Goal: Information Seeking & Learning: Find specific fact

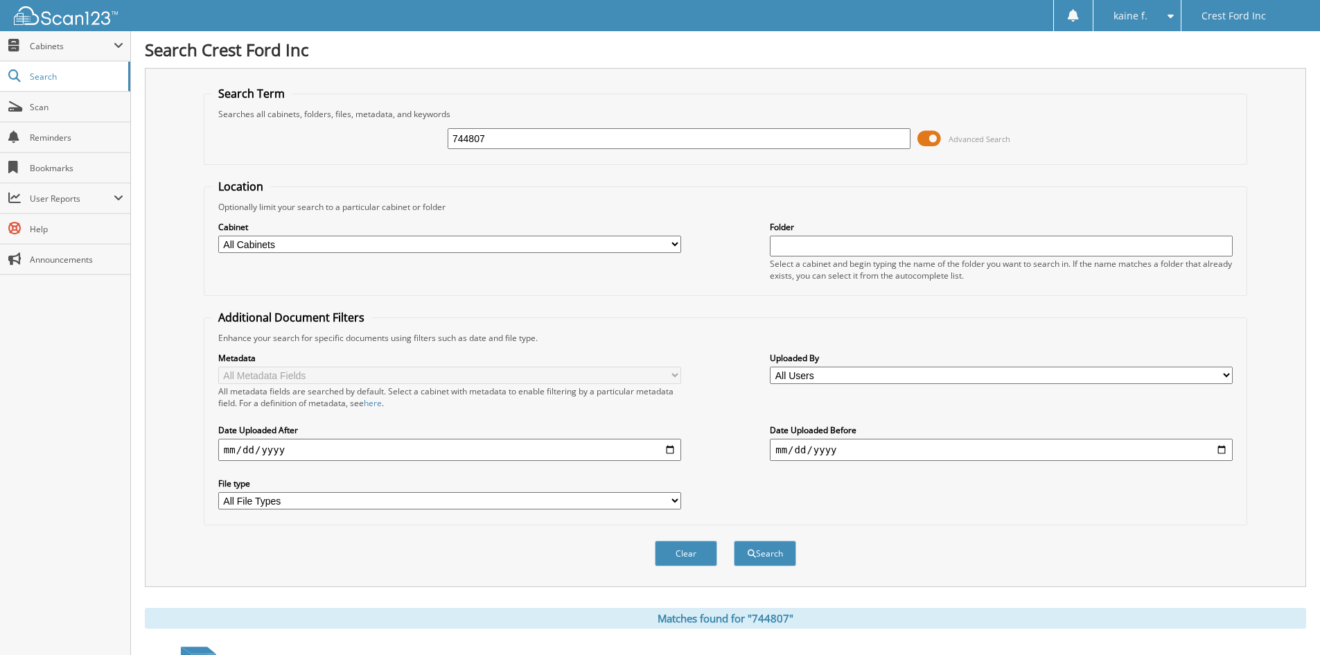
click at [573, 141] on input "744807" at bounding box center [679, 138] width 463 height 21
paste input "52662"
type input "752662"
click at [764, 556] on button "Search" at bounding box center [765, 554] width 62 height 26
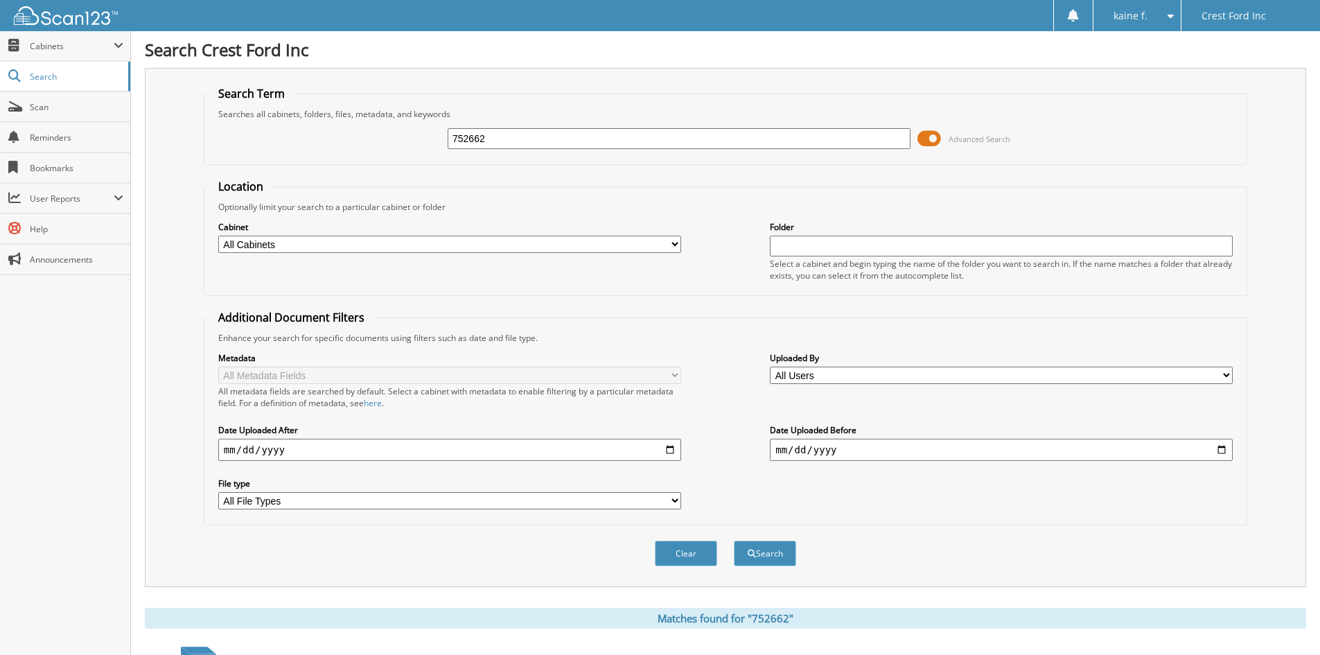
click at [936, 137] on span at bounding box center [930, 138] width 24 height 21
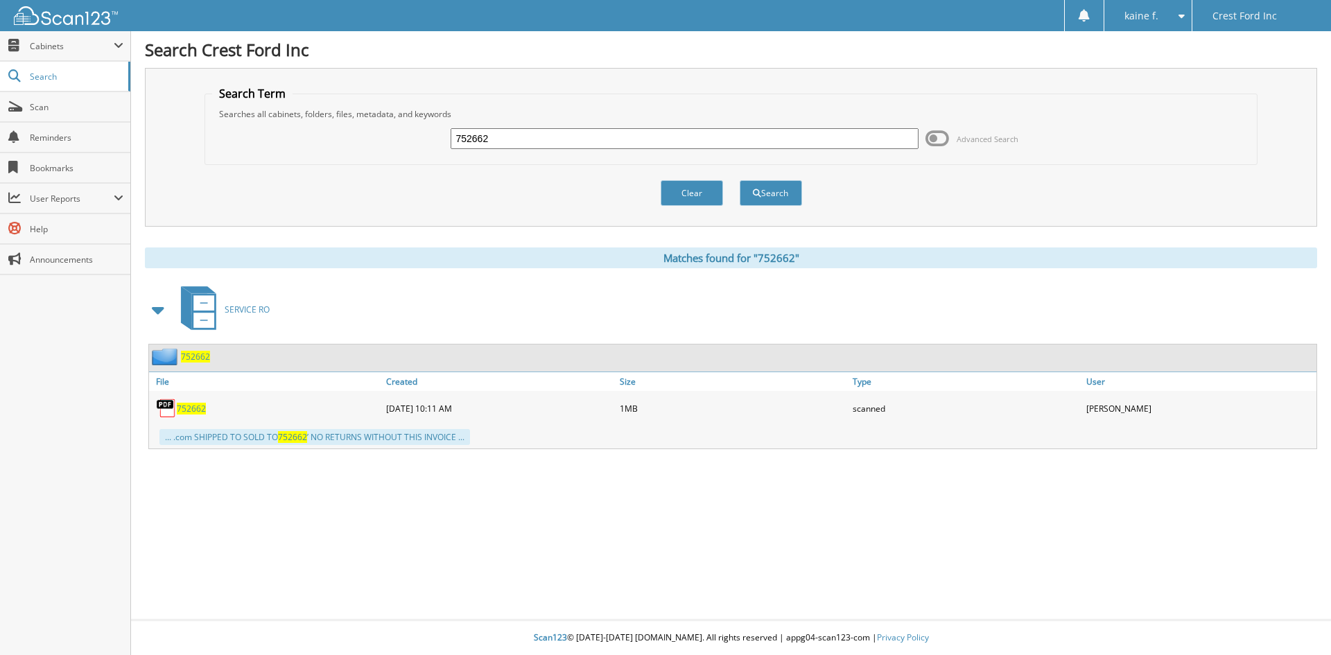
click at [194, 409] on span "752662" at bounding box center [191, 409] width 29 height 12
